Goal: Transaction & Acquisition: Download file/media

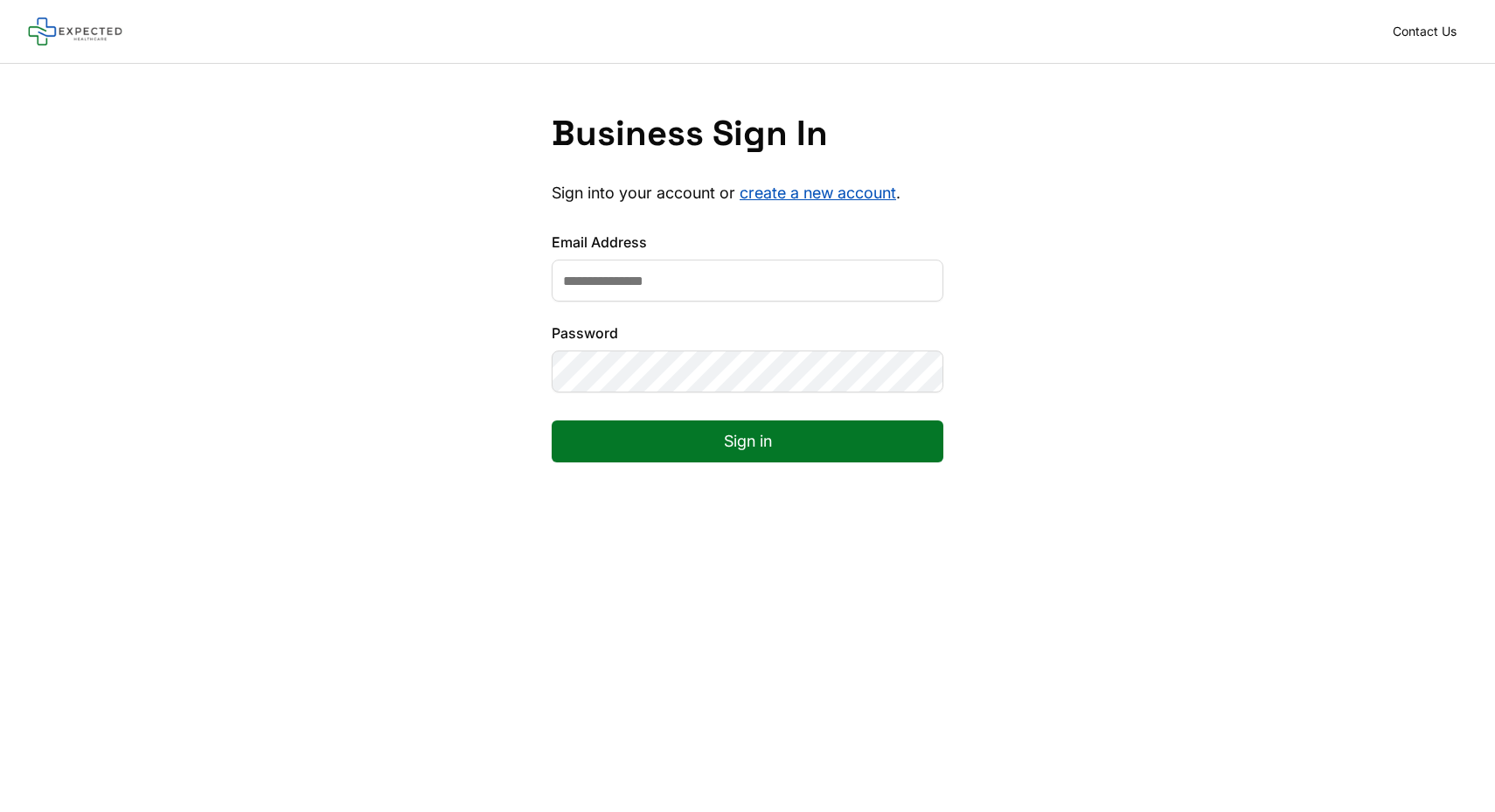
type input "**********"
click at [733, 456] on button "Sign in" at bounding box center [748, 441] width 392 height 42
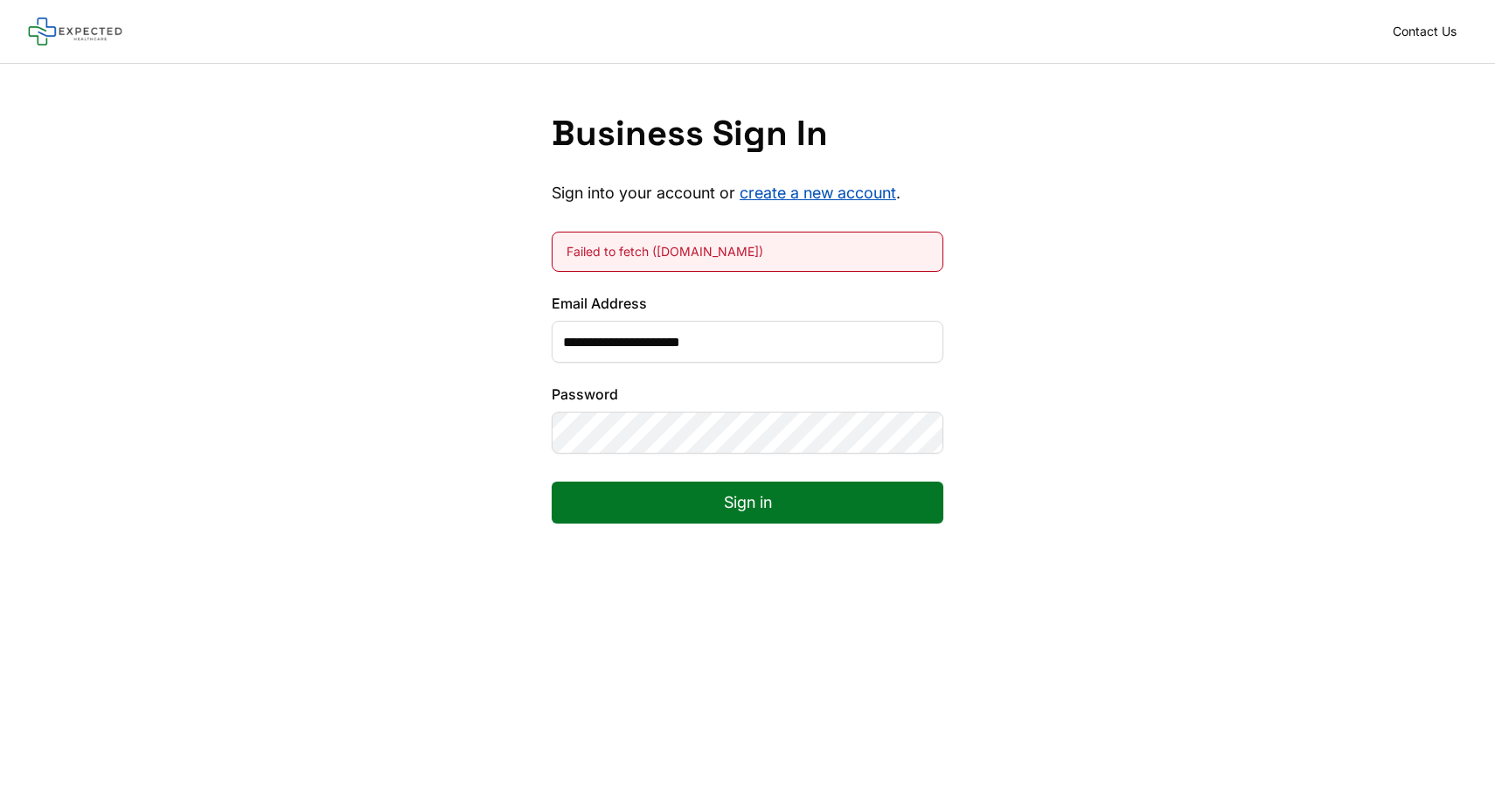
click at [625, 493] on button "Sign in" at bounding box center [748, 502] width 392 height 42
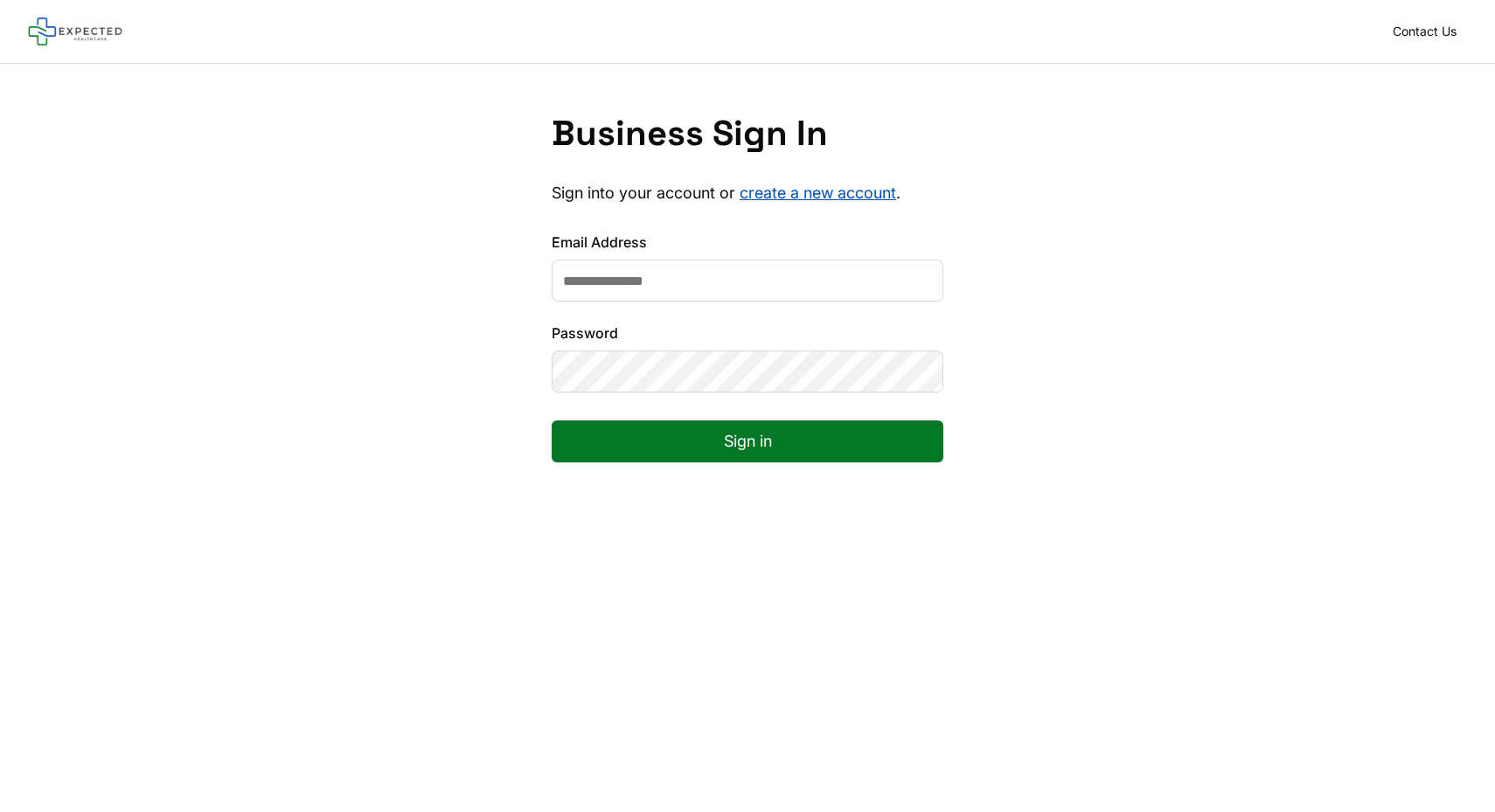
type input "*"
type input "**********"
click at [633, 433] on button "Sign in" at bounding box center [748, 441] width 392 height 42
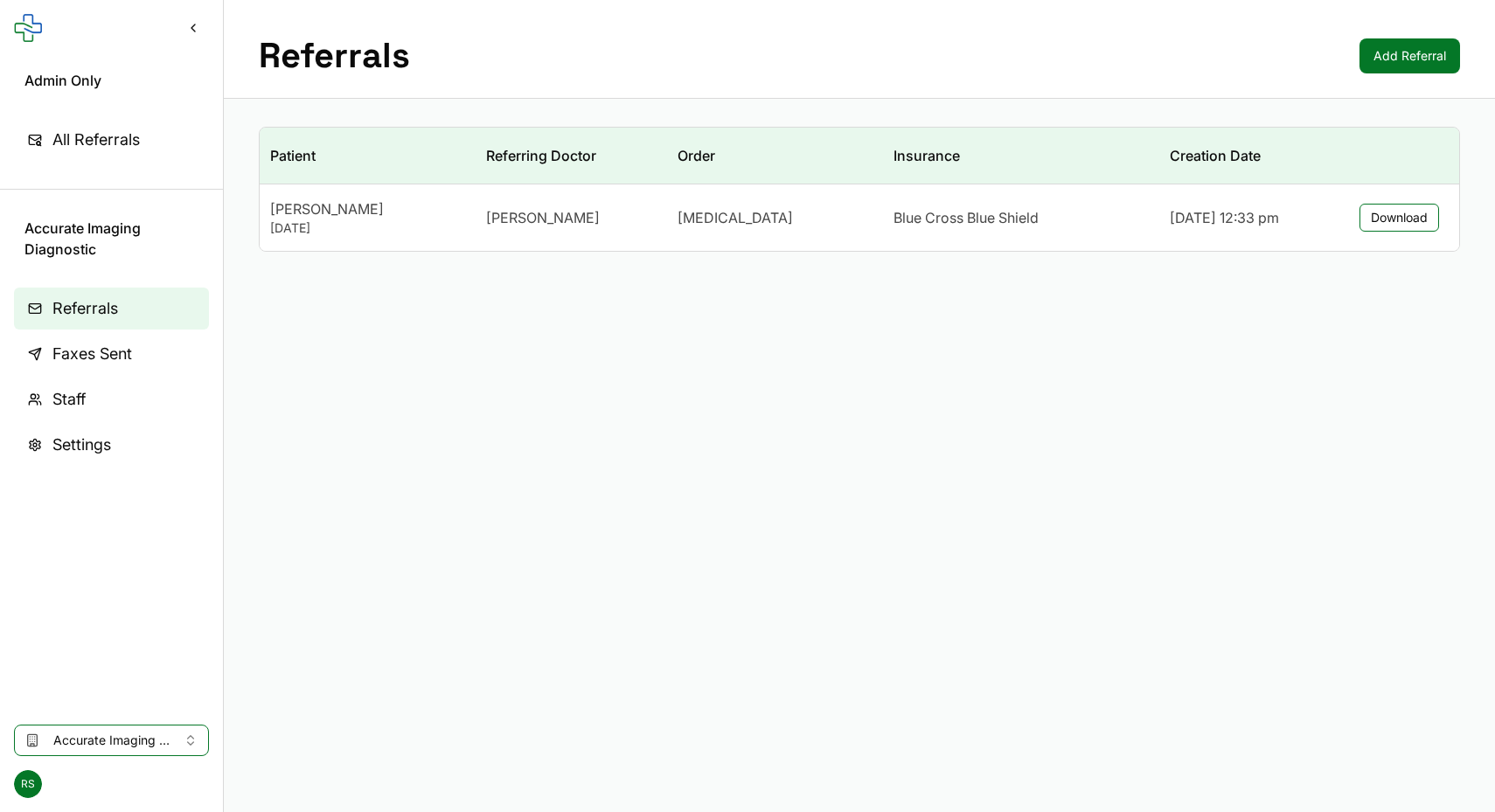
click at [101, 361] on span "Faxes Sent" at bounding box center [93, 354] width 80 height 24
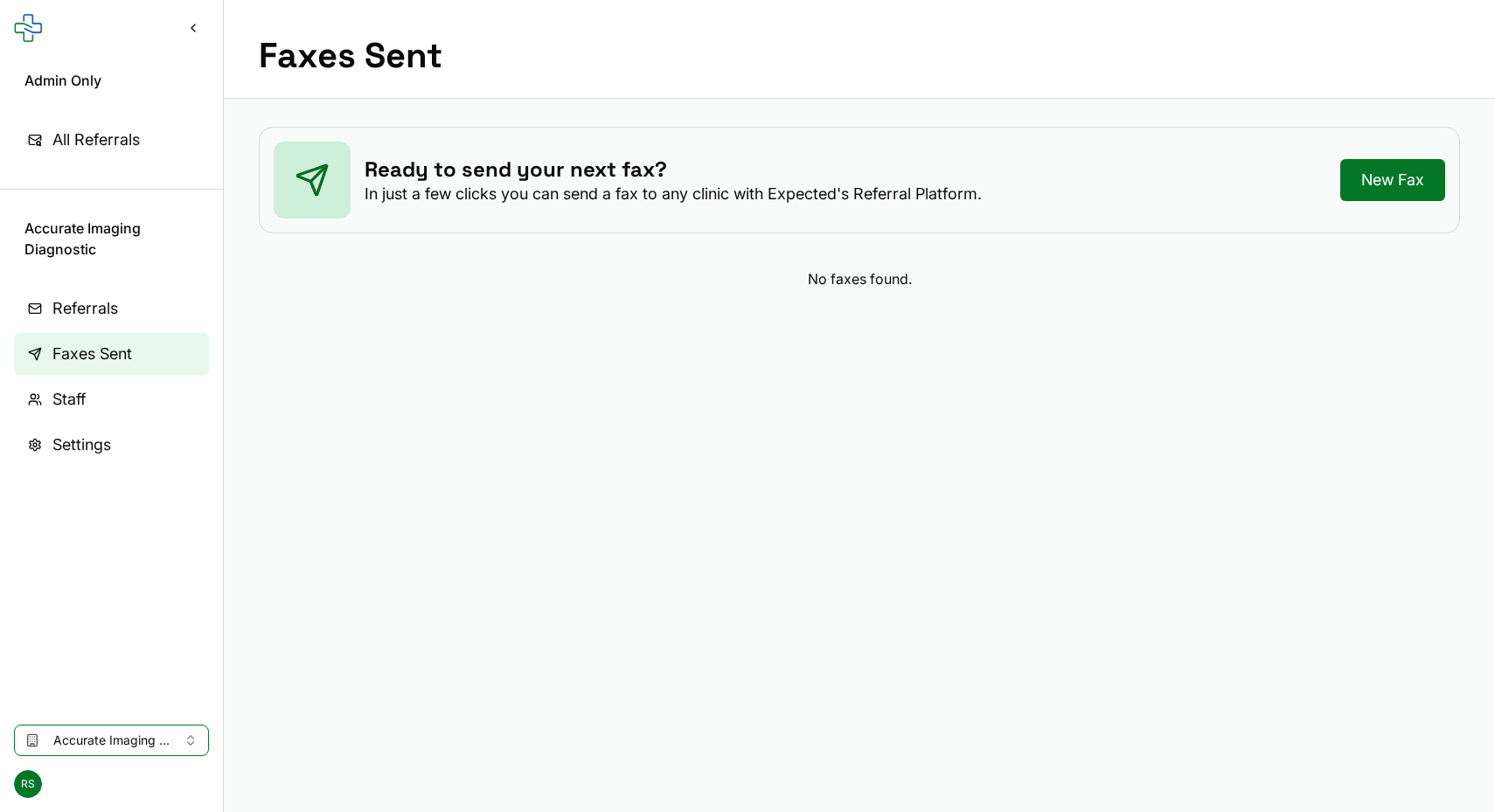
click at [84, 388] on span "Staff" at bounding box center [69, 399] width 33 height 24
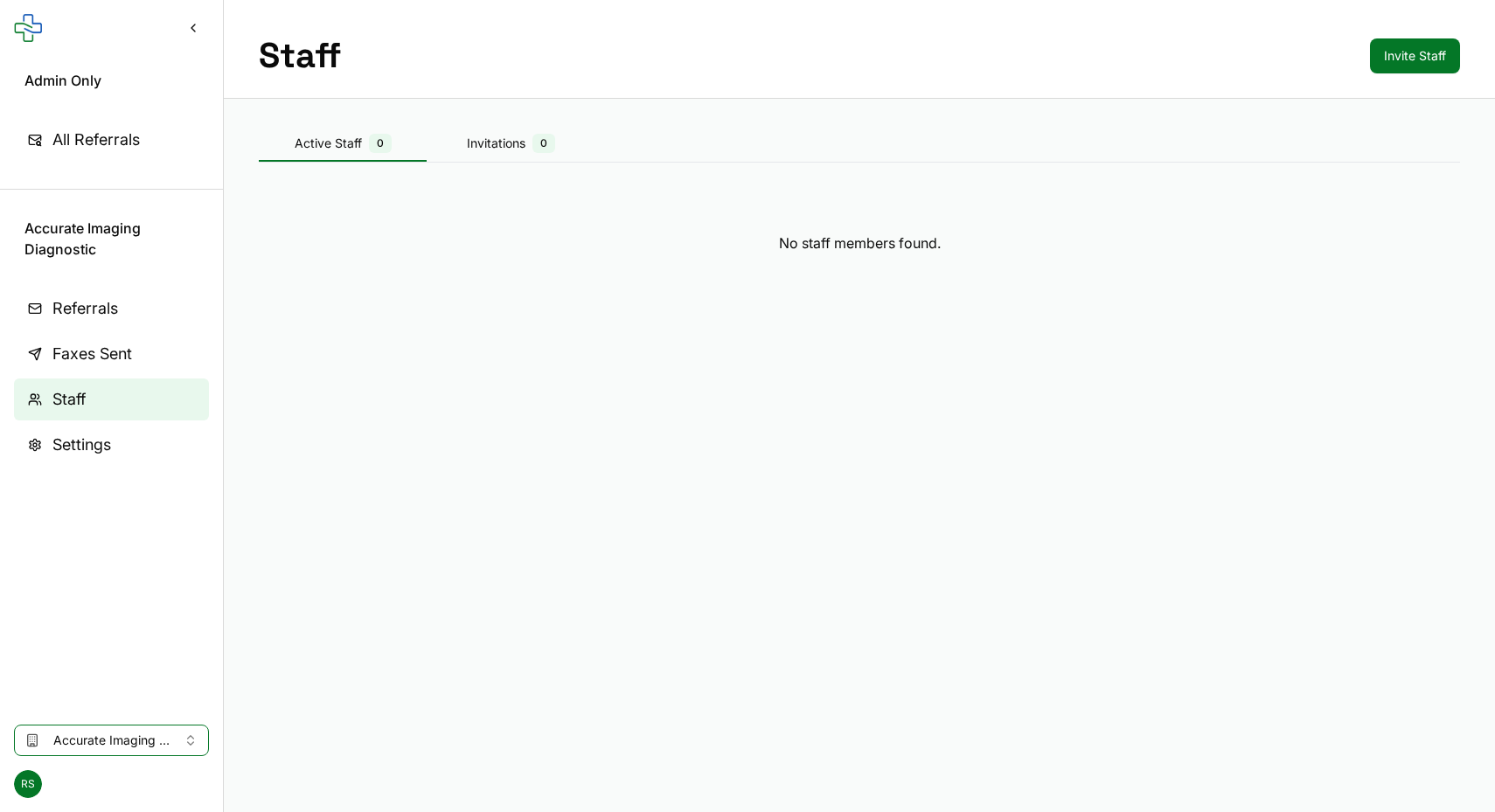
click at [67, 433] on span "Settings" at bounding box center [82, 444] width 58 height 24
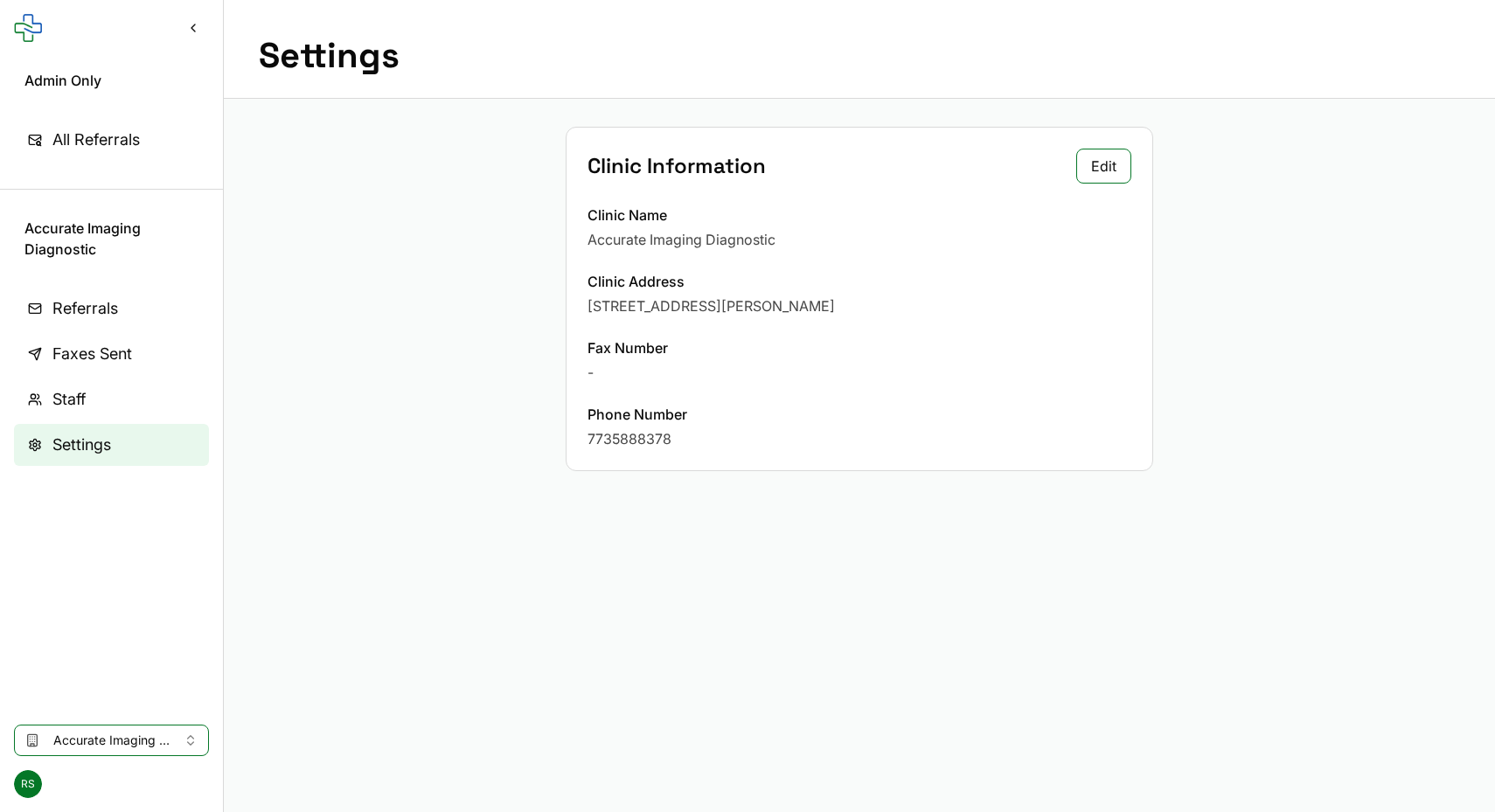
click at [70, 312] on span "Referrals" at bounding box center [85, 308] width 66 height 24
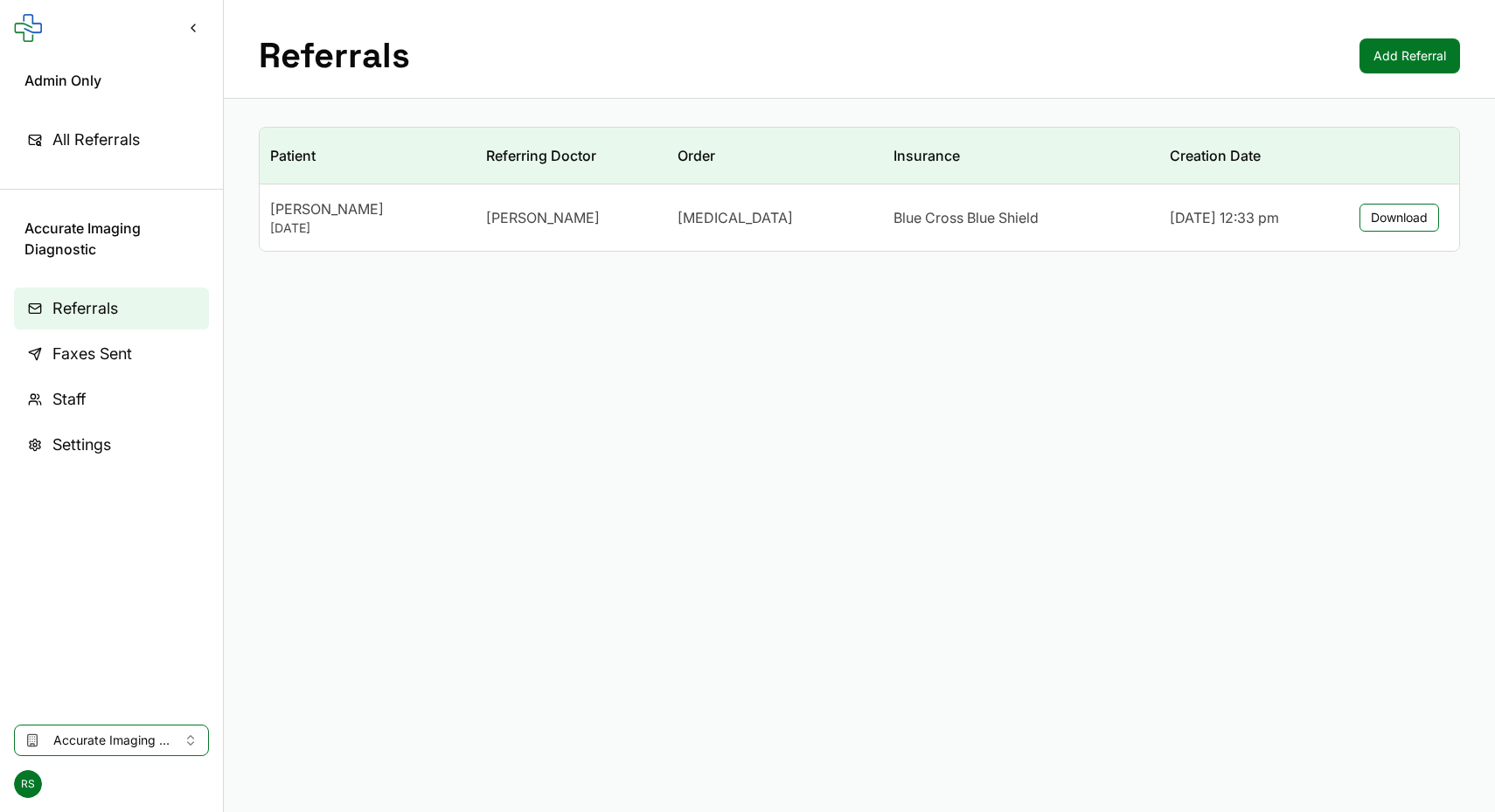
click at [70, 743] on span "Accurate Imaging Diagnostic" at bounding box center [112, 740] width 117 height 18
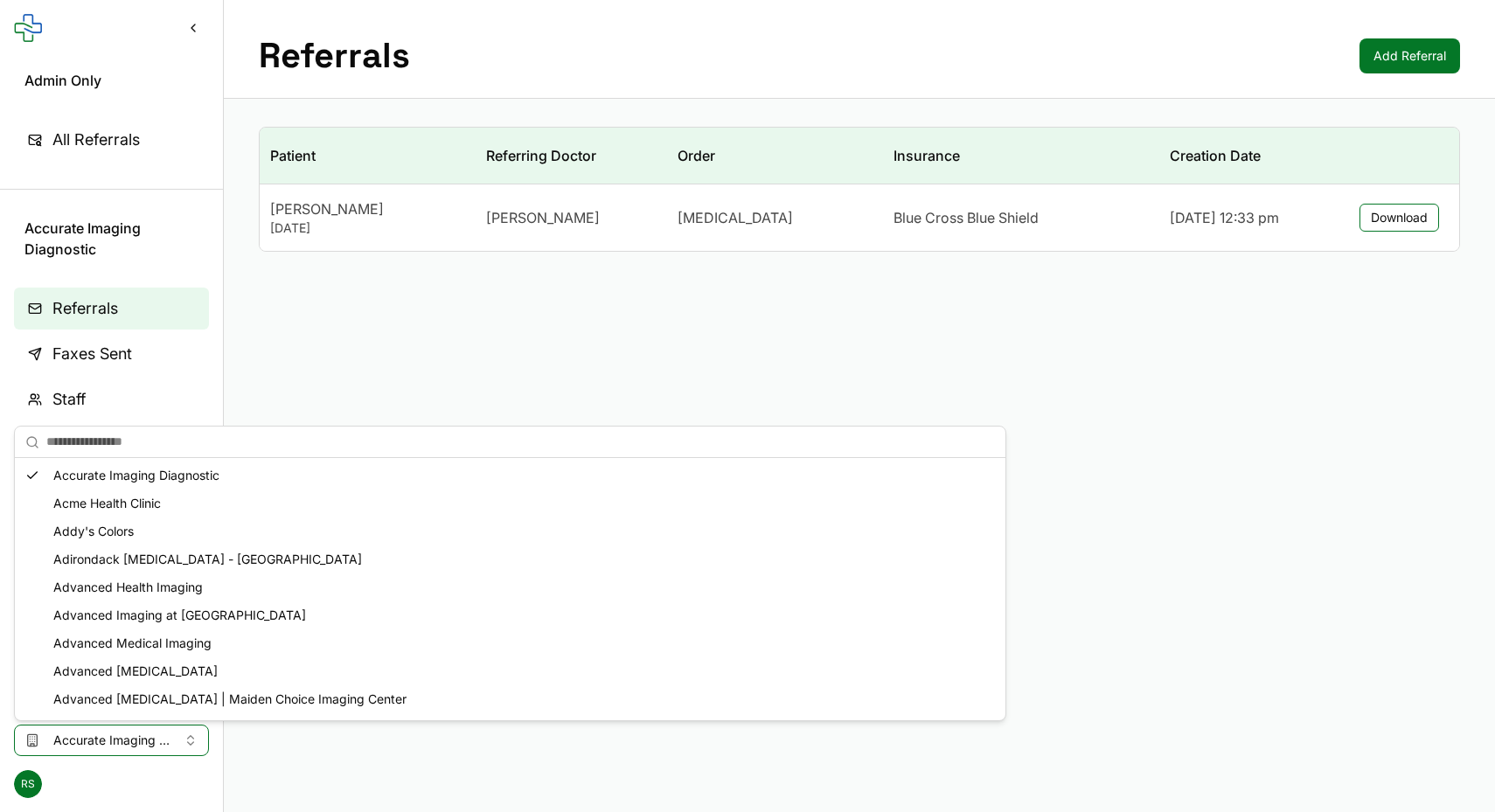
click at [70, 743] on span "Accurate Imaging Diagnostic" at bounding box center [112, 740] width 117 height 18
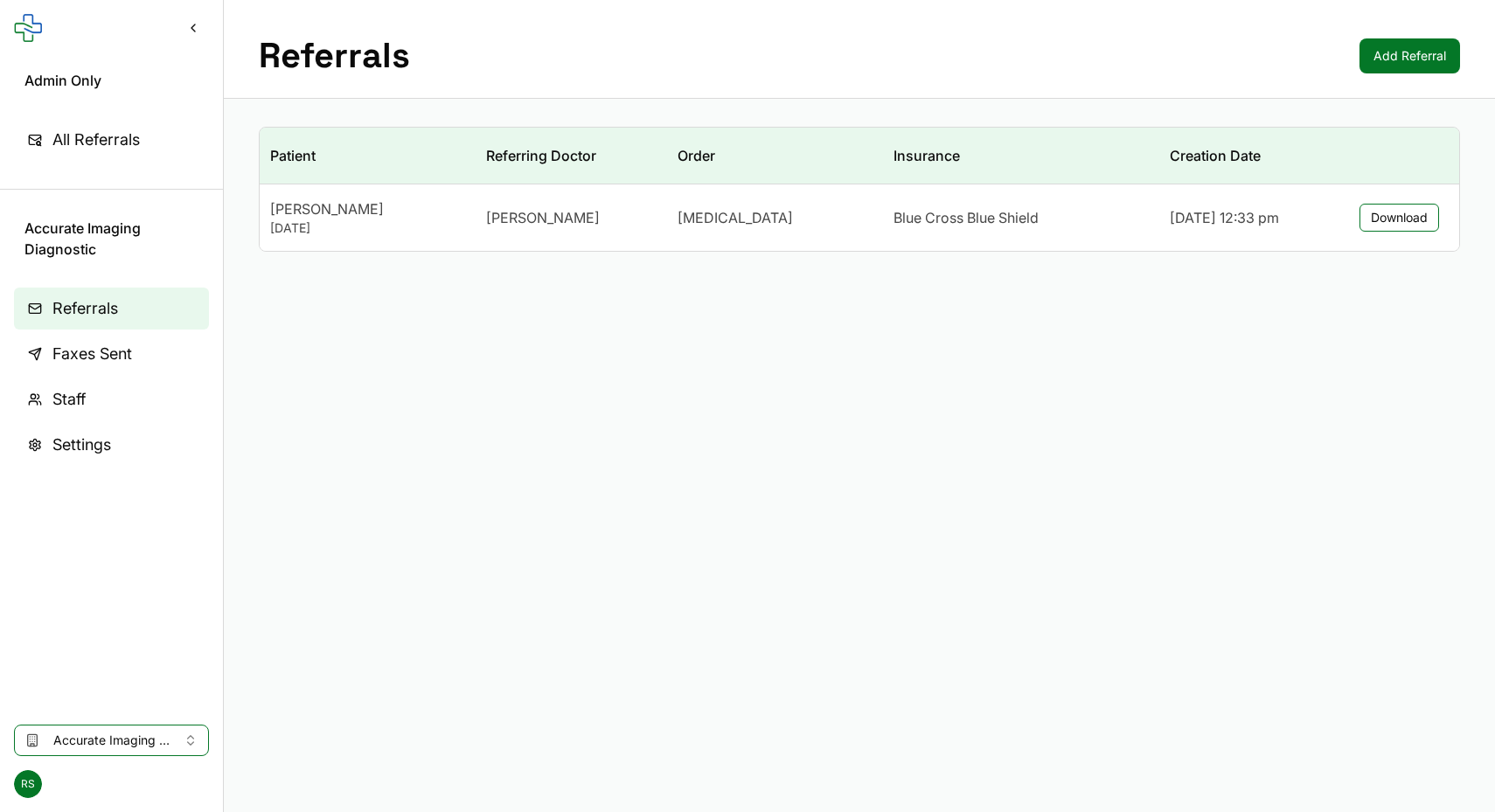
click at [1373, 213] on button "Download" at bounding box center [1400, 218] width 80 height 28
click at [833, 494] on main "Referrals Add Referral Patient Referring Doctor Order Insurance Creation Date […" at bounding box center [860, 406] width 1271 height 812
click at [139, 738] on span "Accurate Imaging Diagnostic" at bounding box center [112, 740] width 117 height 18
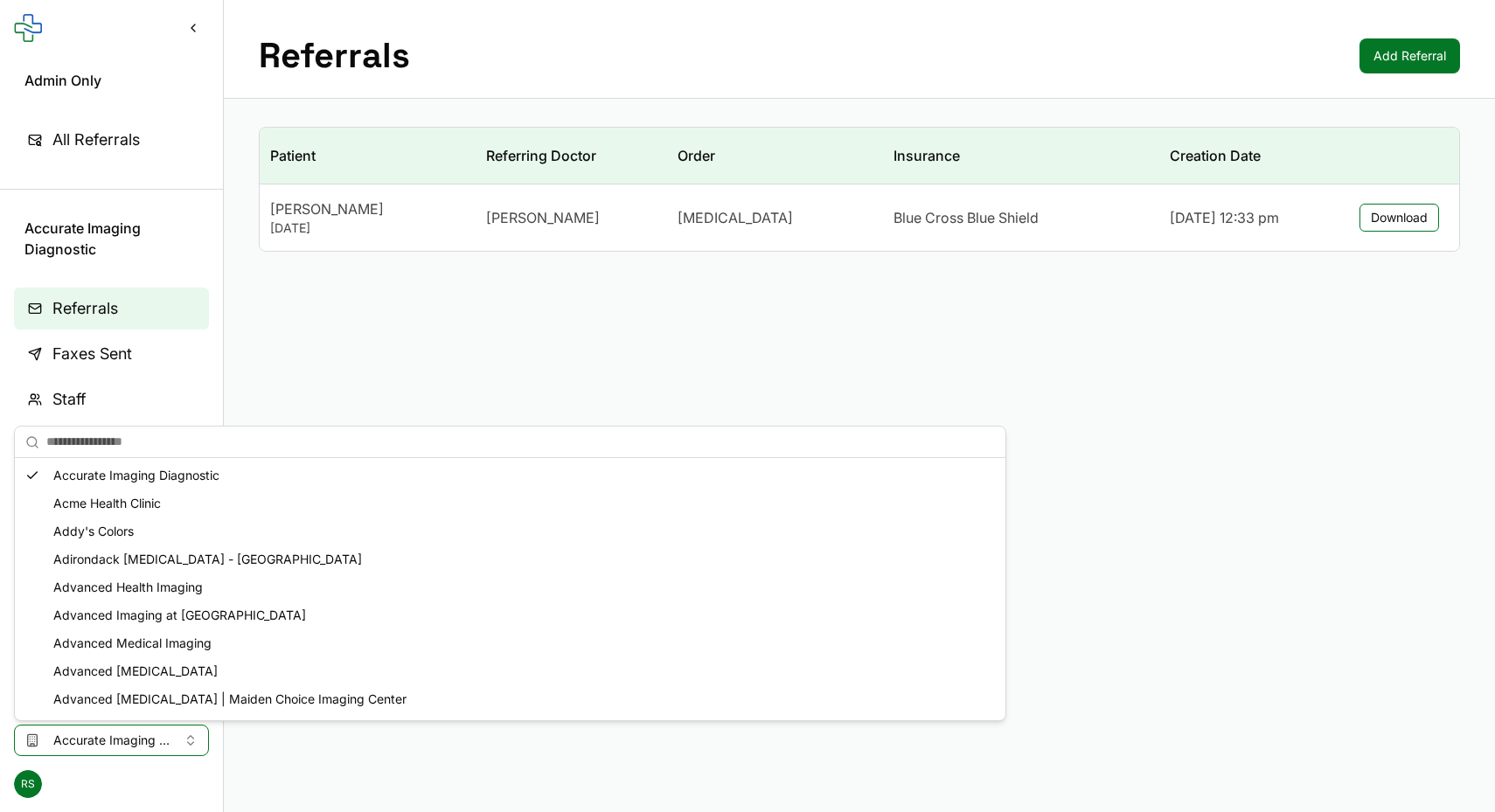
click at [124, 506] on div "Acme Health Clinic" at bounding box center [510, 504] width 984 height 28
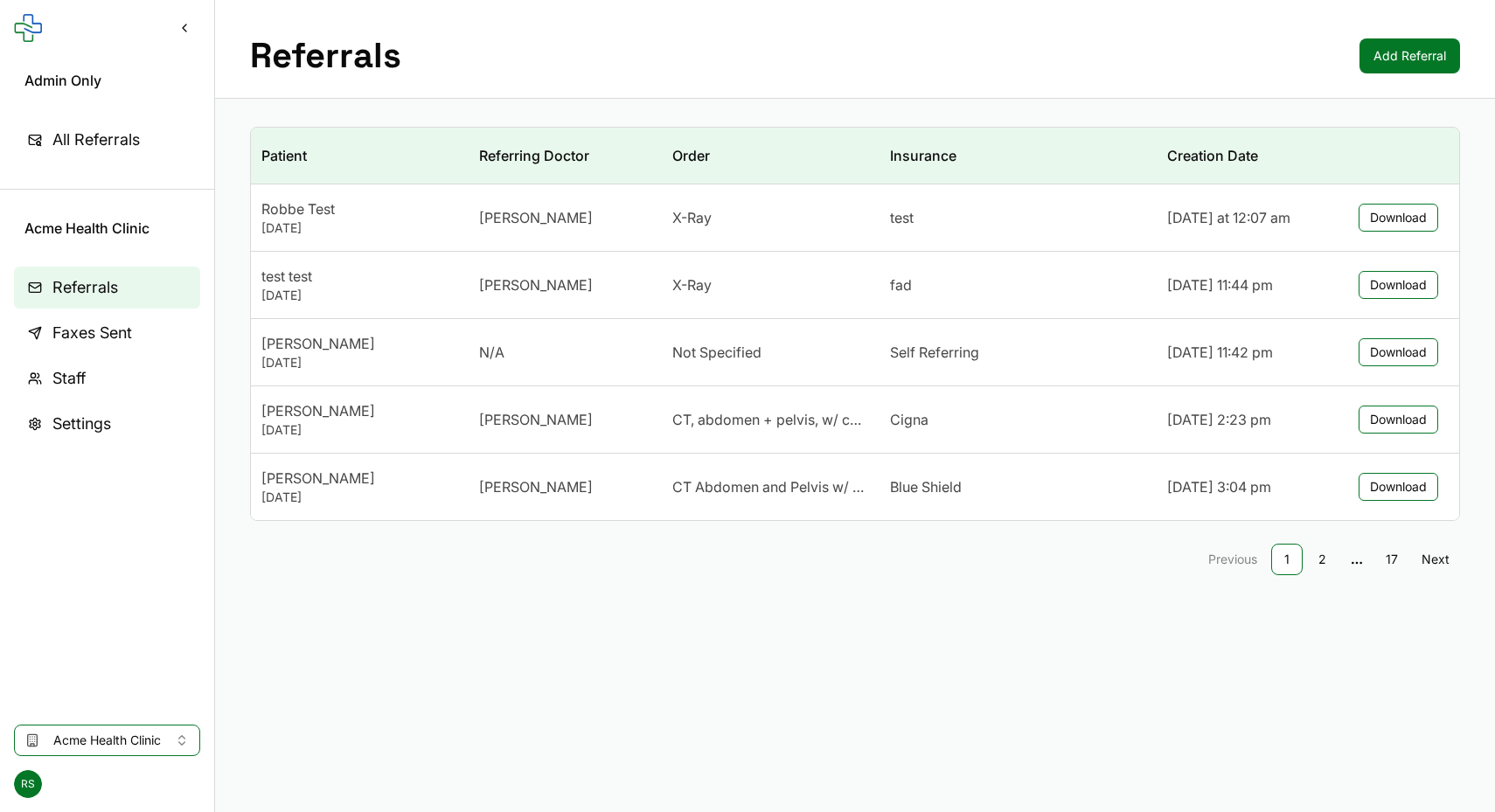
click at [1309, 556] on link "2" at bounding box center [1322, 559] width 31 height 31
click at [1327, 561] on link "3" at bounding box center [1322, 559] width 31 height 31
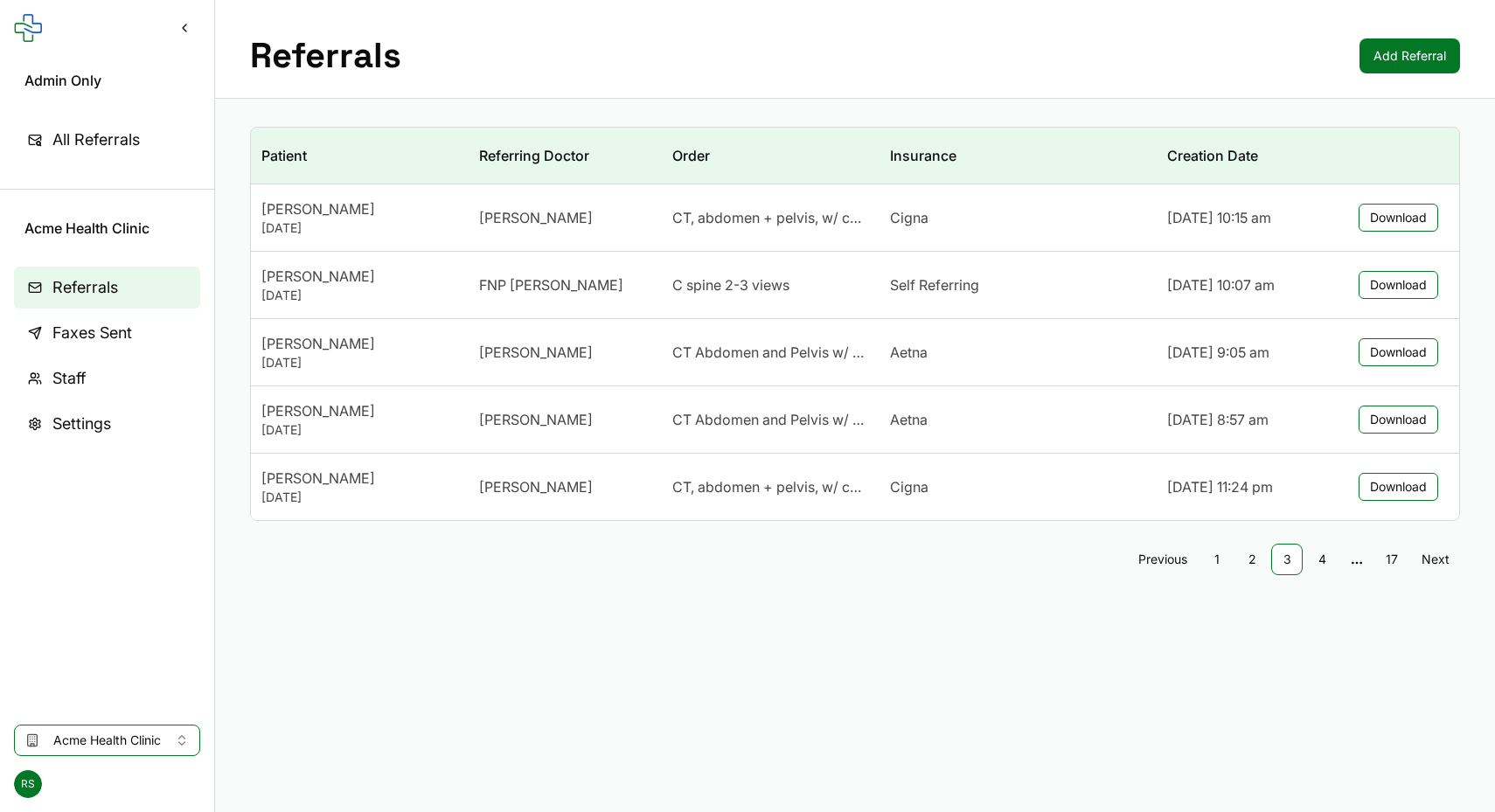
click at [1266, 561] on link "2" at bounding box center [1252, 559] width 31 height 31
click at [1395, 357] on button "Download" at bounding box center [1399, 352] width 80 height 28
click at [947, 671] on main "Referrals Add Referral Patient Referring Doctor Order Insurance Creation Date […" at bounding box center [855, 406] width 1280 height 812
click at [1393, 285] on button "Download" at bounding box center [1399, 285] width 80 height 28
click at [1252, 561] on link "1" at bounding box center [1252, 559] width 31 height 31
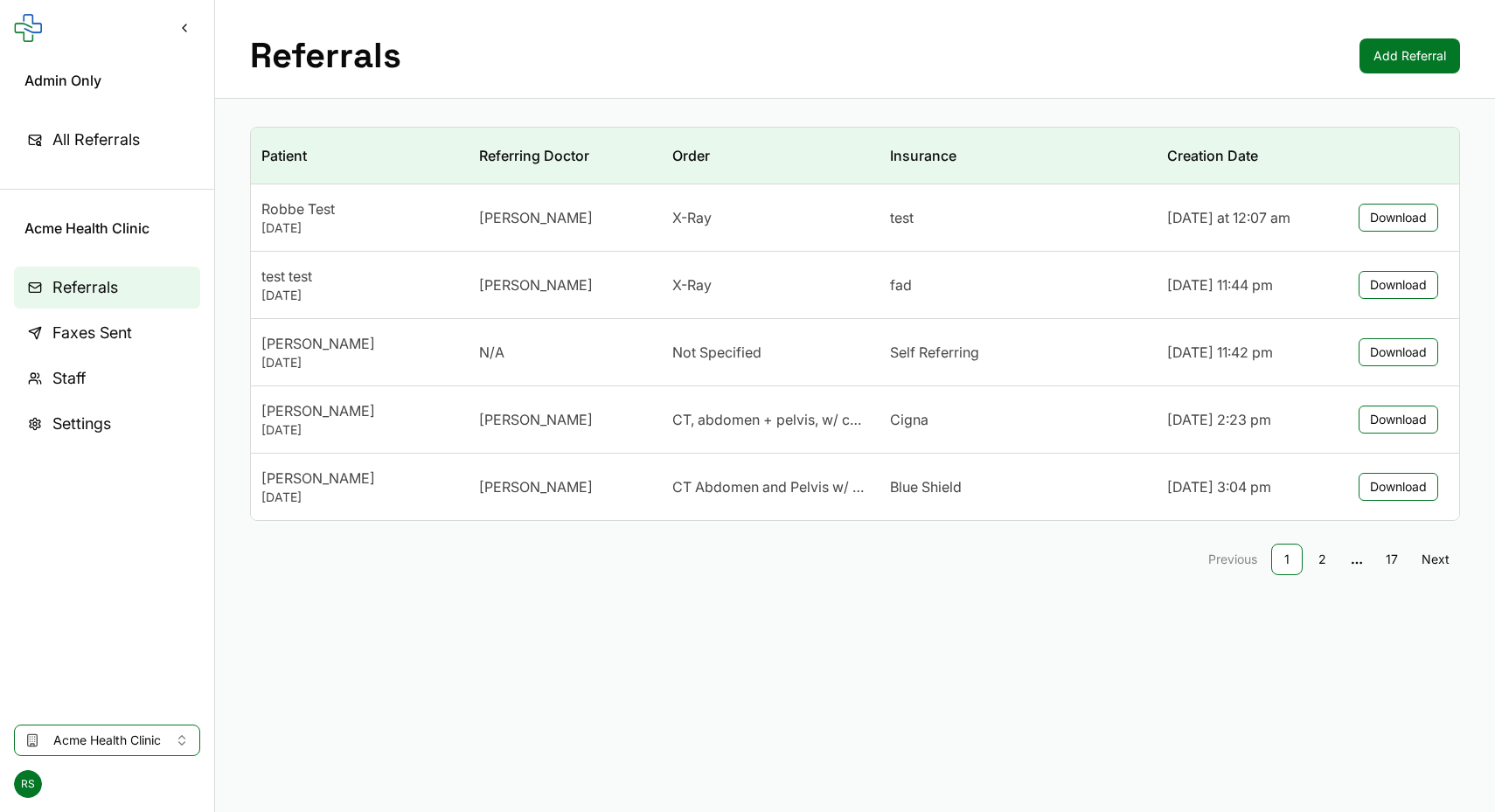
click at [1388, 224] on button "Download" at bounding box center [1399, 218] width 80 height 28
